Goal: Information Seeking & Learning: Find contact information

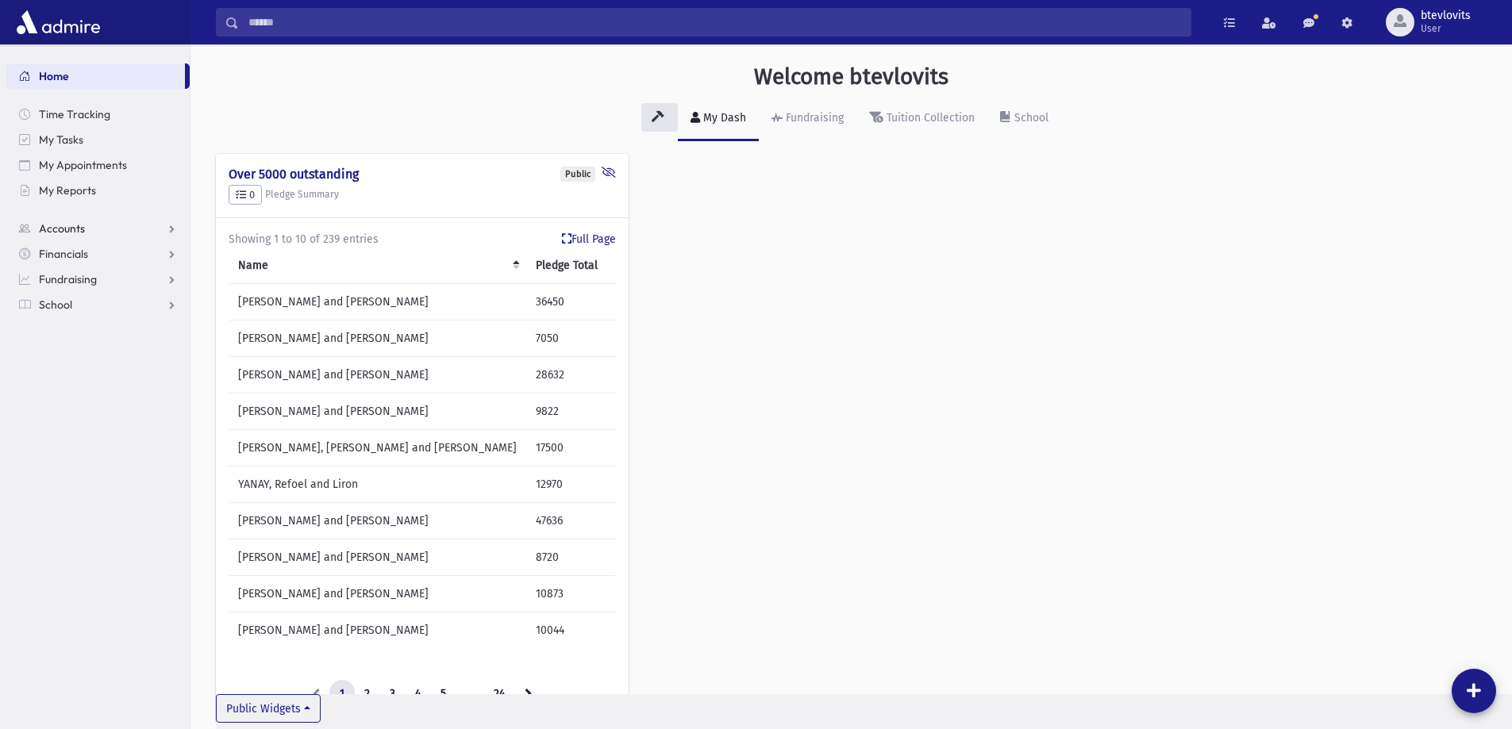
click at [103, 226] on link "Accounts" at bounding box center [97, 228] width 183 height 25
click at [92, 256] on span "Account List" at bounding box center [78, 254] width 61 height 14
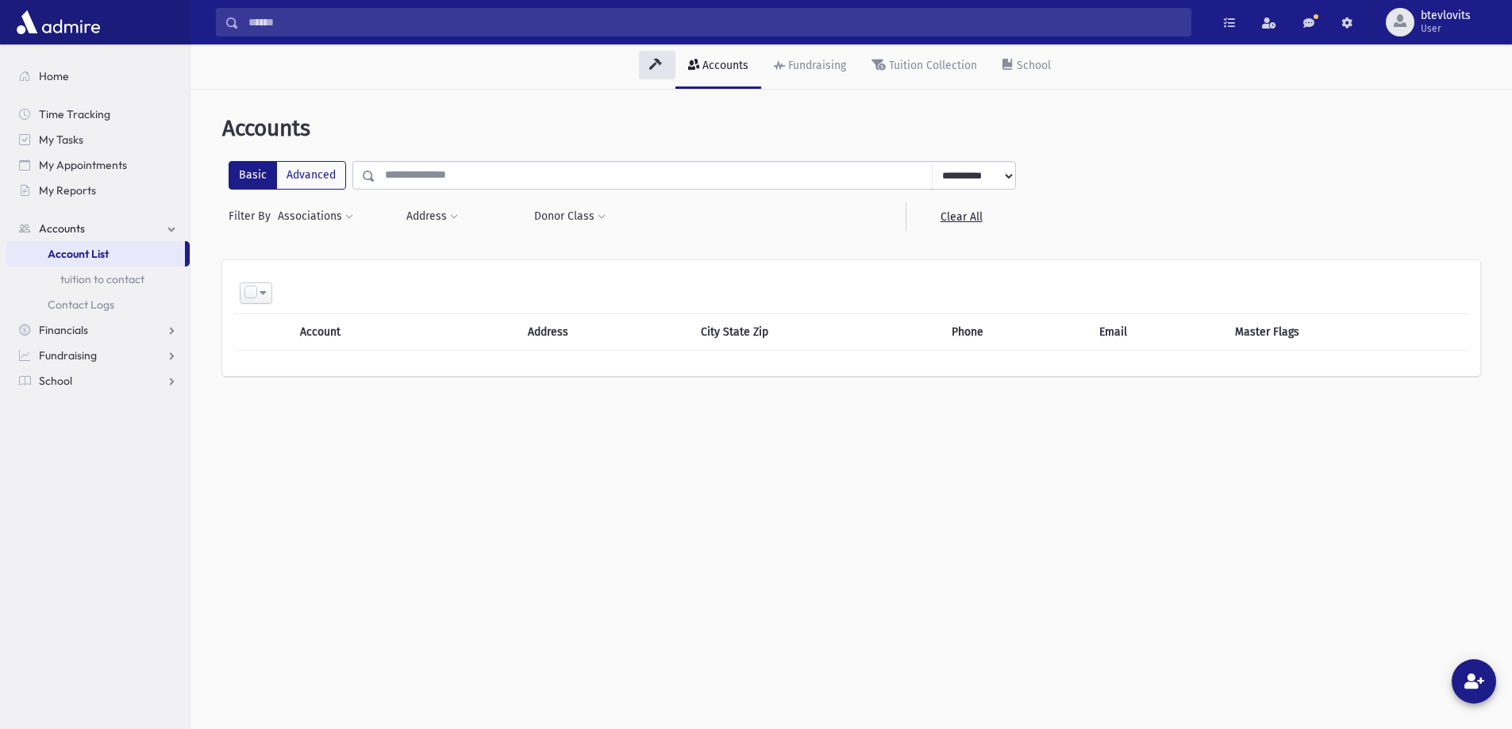
click at [349, 27] on input "Search" at bounding box center [715, 22] width 952 height 29
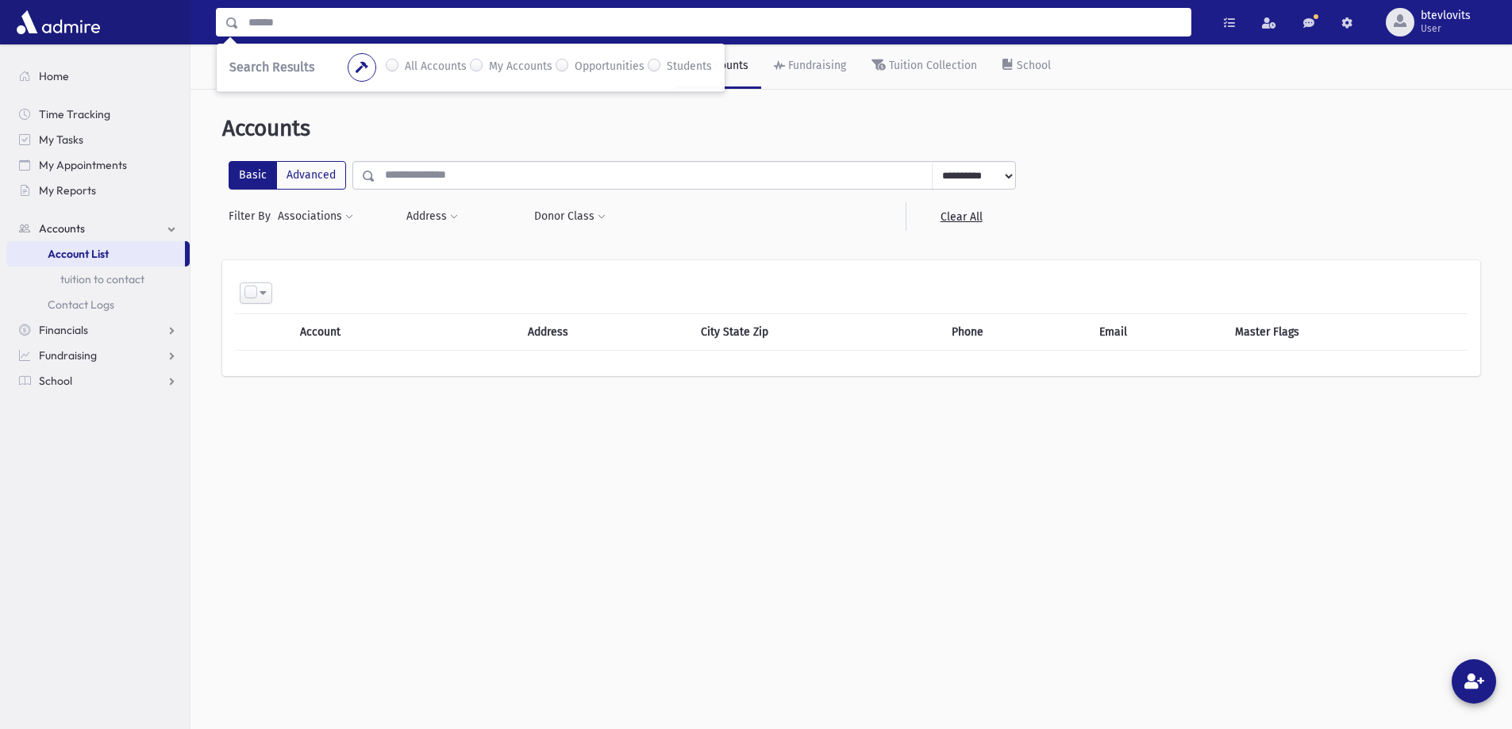
click at [428, 171] on input "text" at bounding box center [653, 175] width 557 height 29
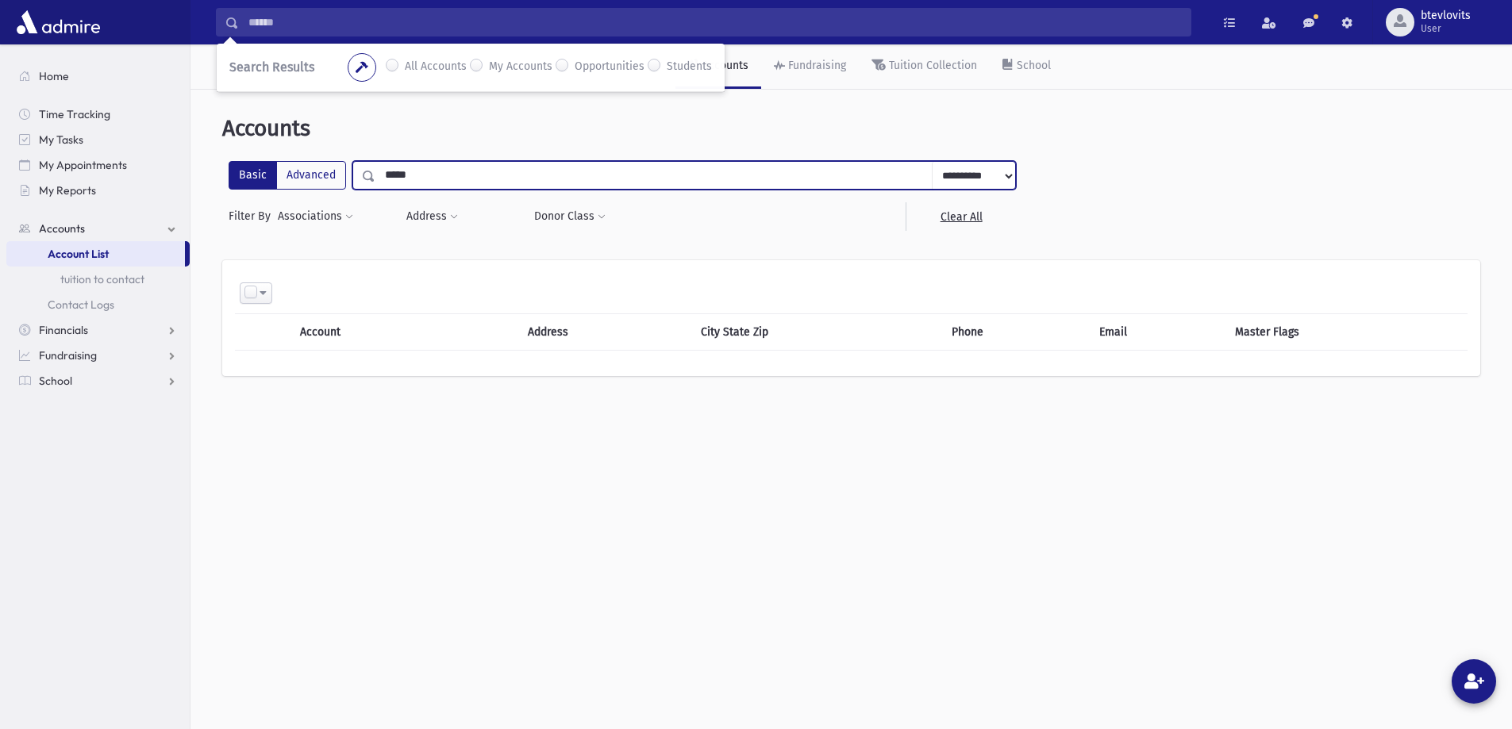
type input "*****"
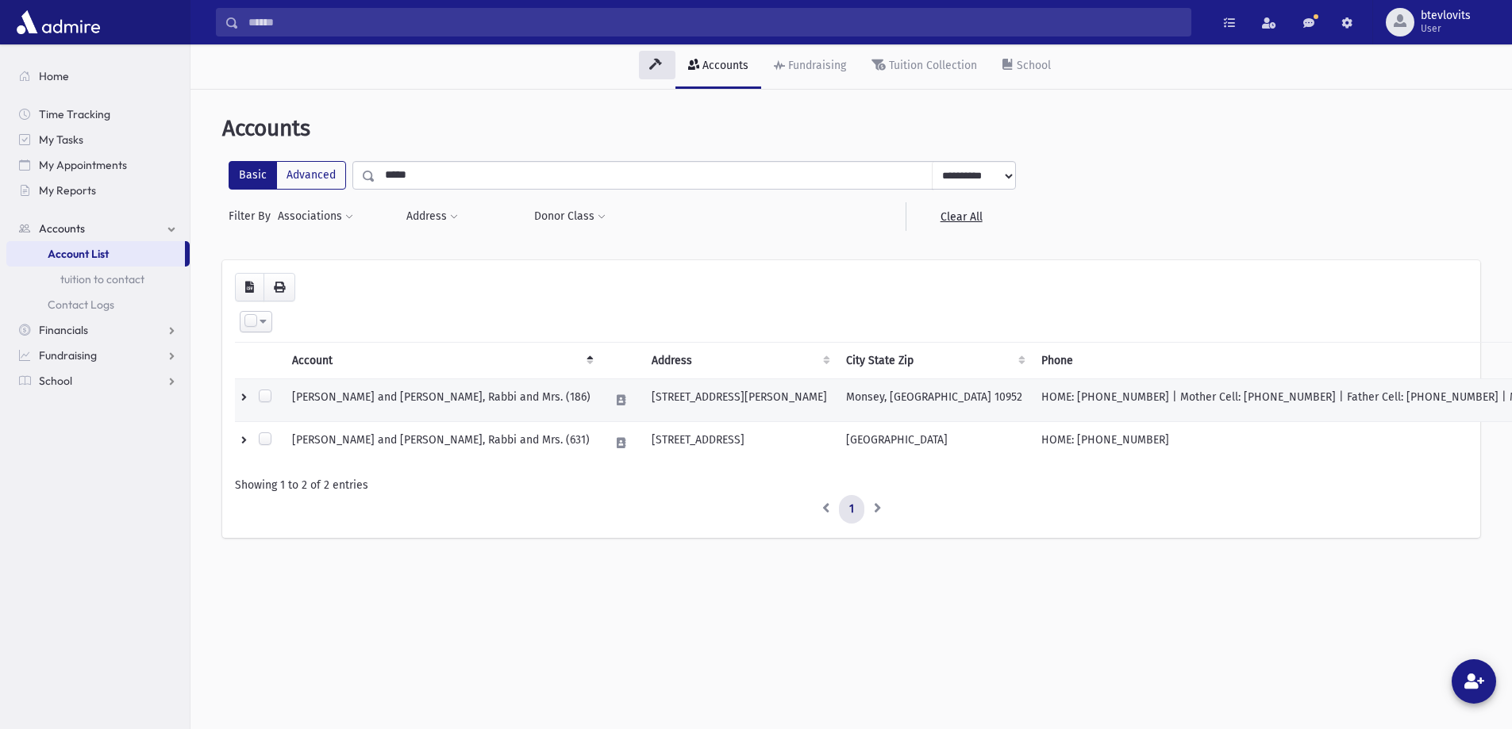
click at [466, 395] on td "[PERSON_NAME] and [PERSON_NAME], Rabbi and Mrs. (186)" at bounding box center [442, 400] width 318 height 43
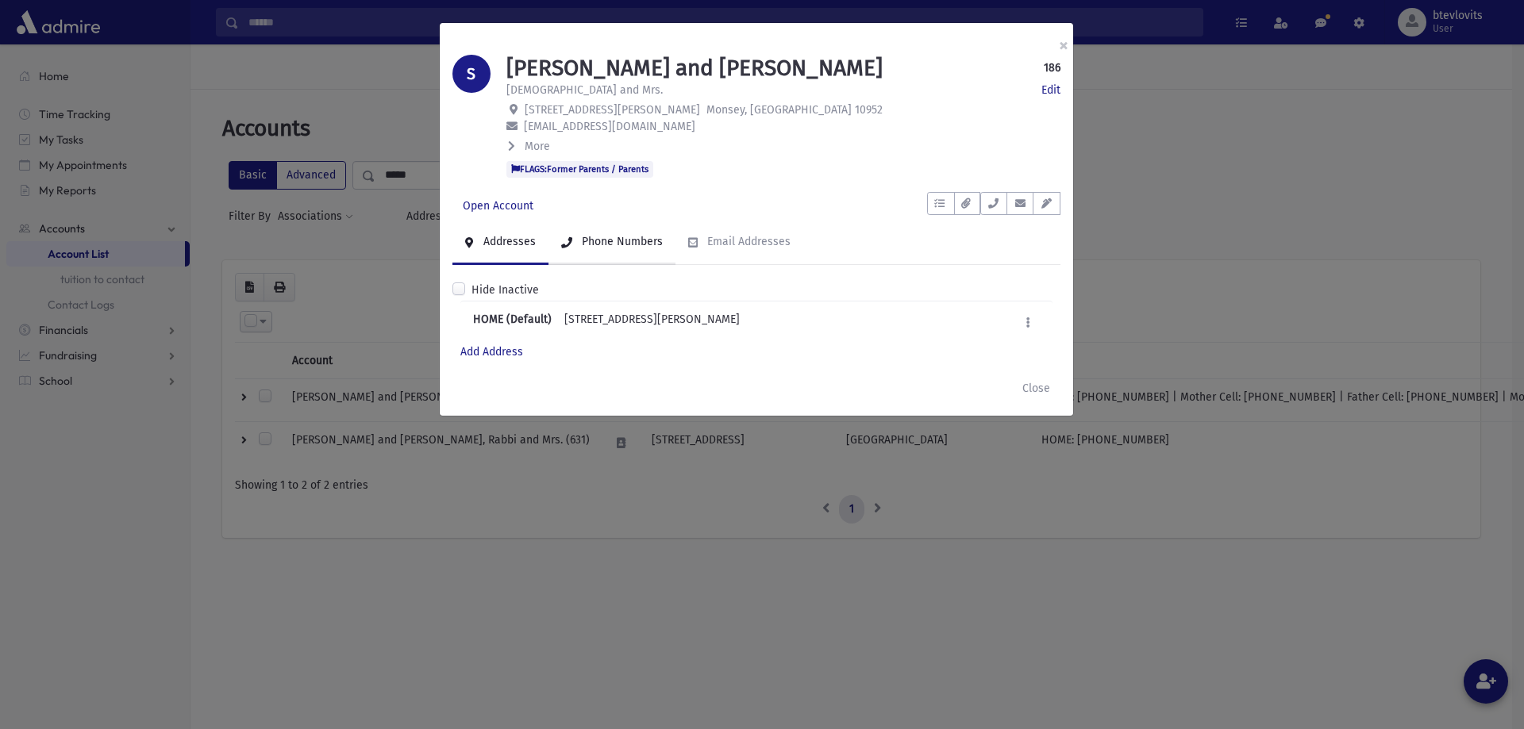
click at [616, 255] on link "Phone Numbers" at bounding box center [611, 243] width 127 height 44
